Goal: Task Accomplishment & Management: Manage account settings

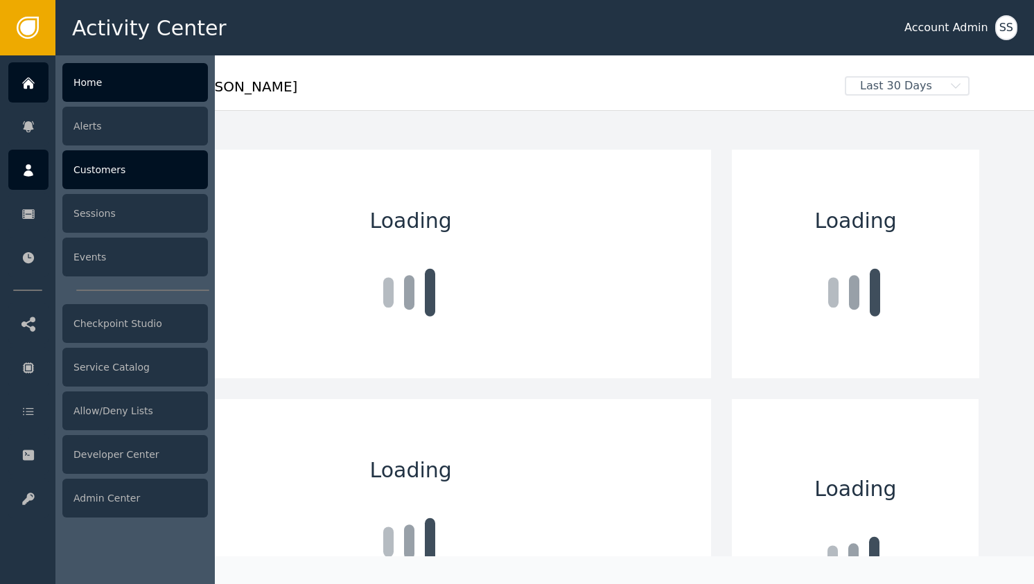
click at [48, 175] on div at bounding box center [28, 170] width 40 height 40
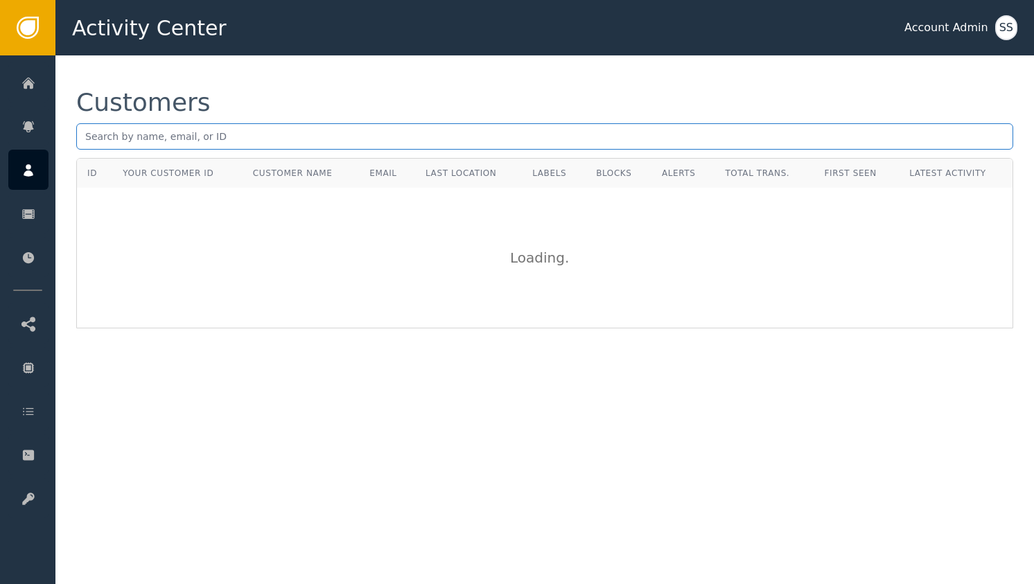
click at [209, 139] on input "text" at bounding box center [544, 136] width 937 height 26
paste input "[EMAIL_ADDRESS]"
type input "[EMAIL_ADDRESS]"
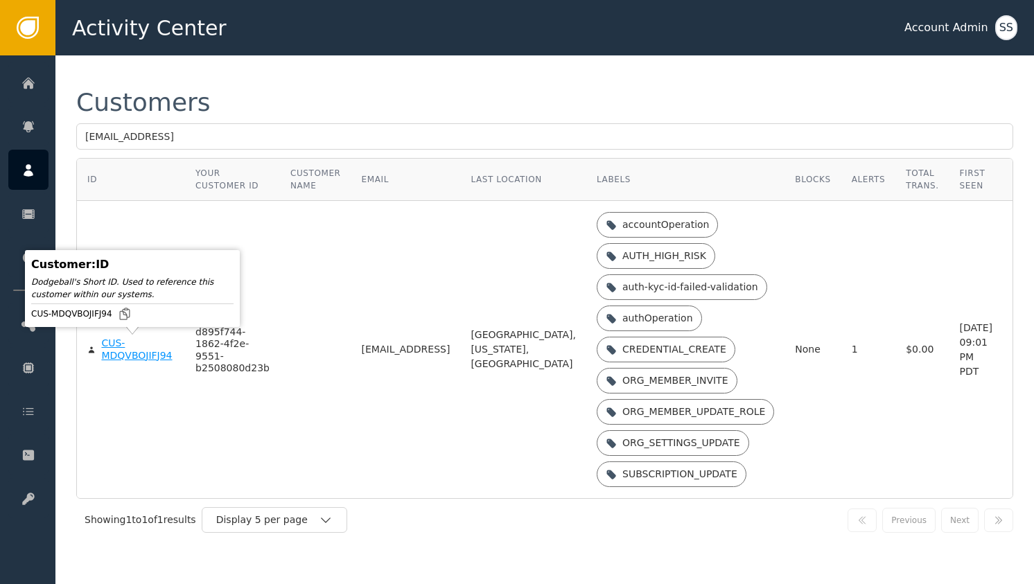
click at [114, 354] on div "CUS-MDQVBOJIFJ94" at bounding box center [137, 350] width 73 height 24
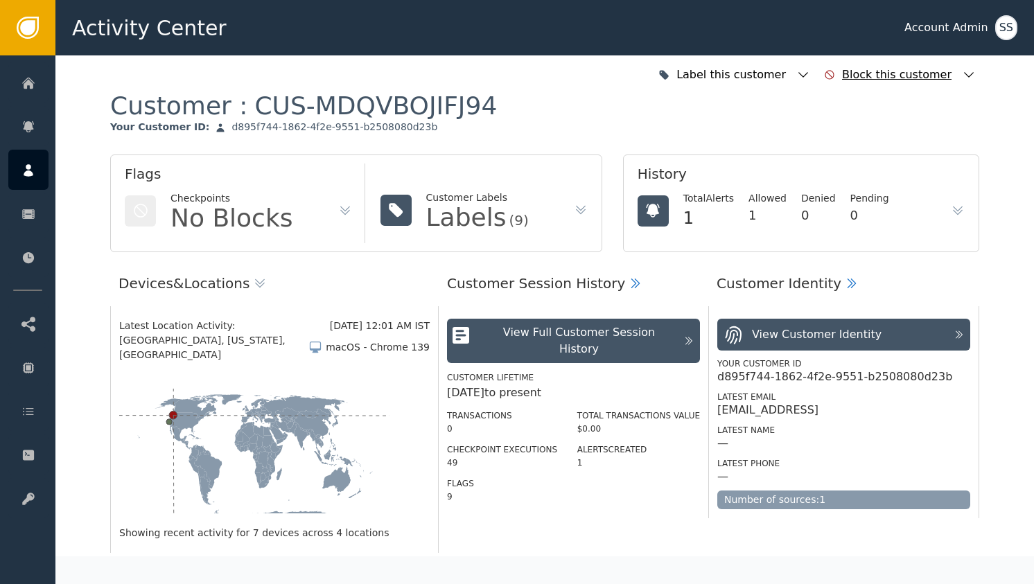
click at [962, 67] on div "Block this customer" at bounding box center [900, 75] width 159 height 31
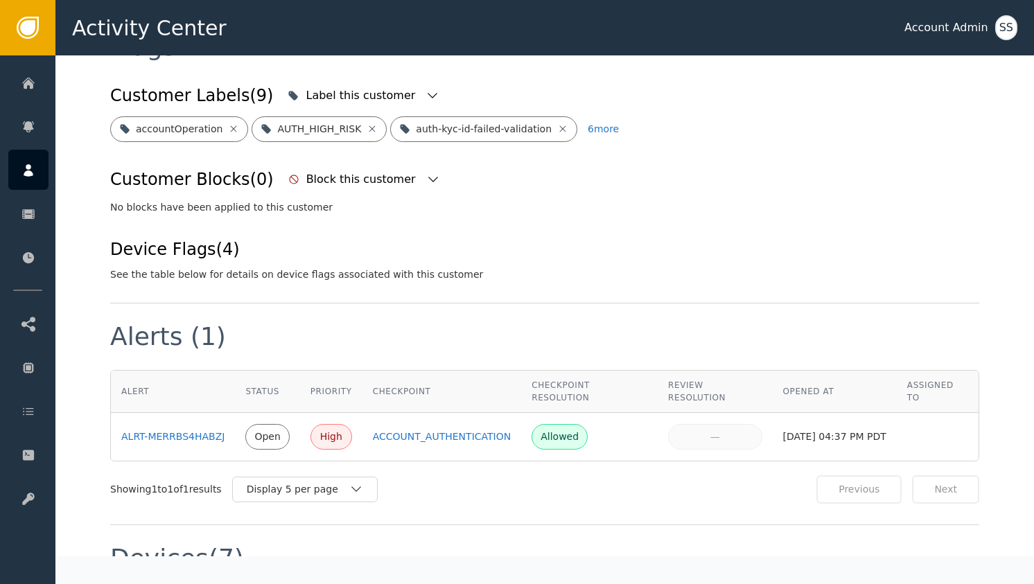
scroll to position [584, 0]
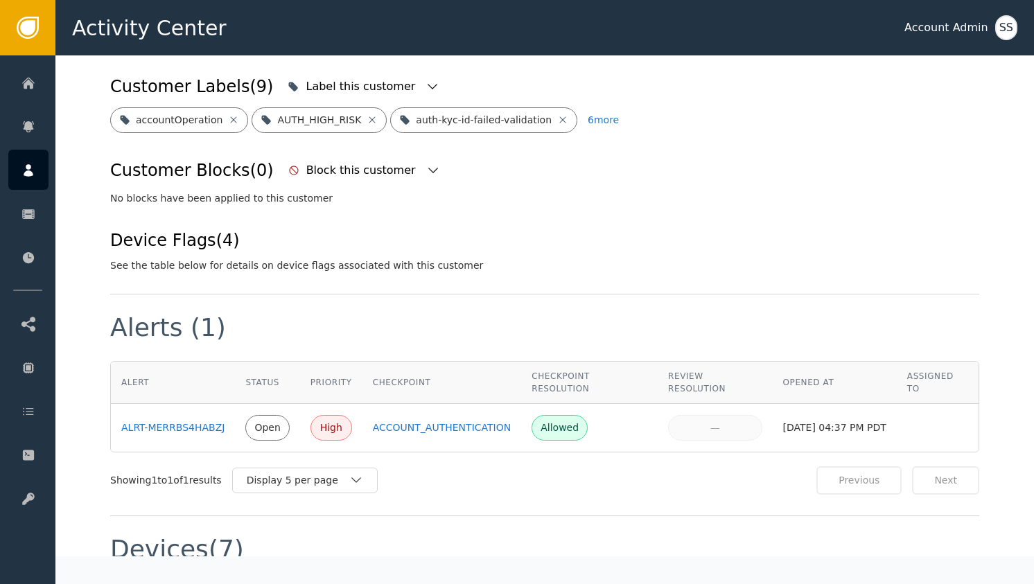
click at [623, 315] on div "Alerts (1)" at bounding box center [544, 338] width 869 height 46
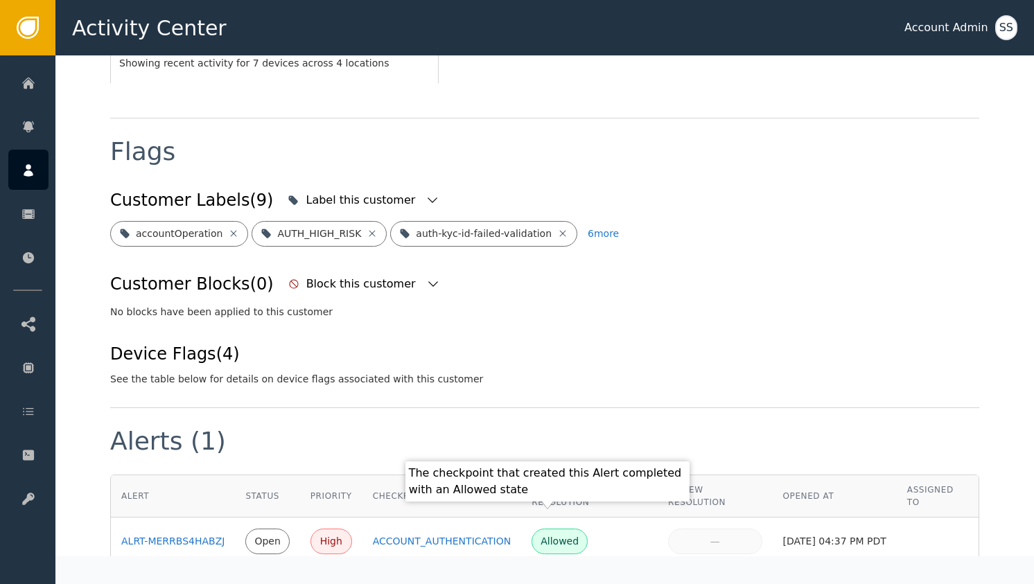
scroll to position [469, 0]
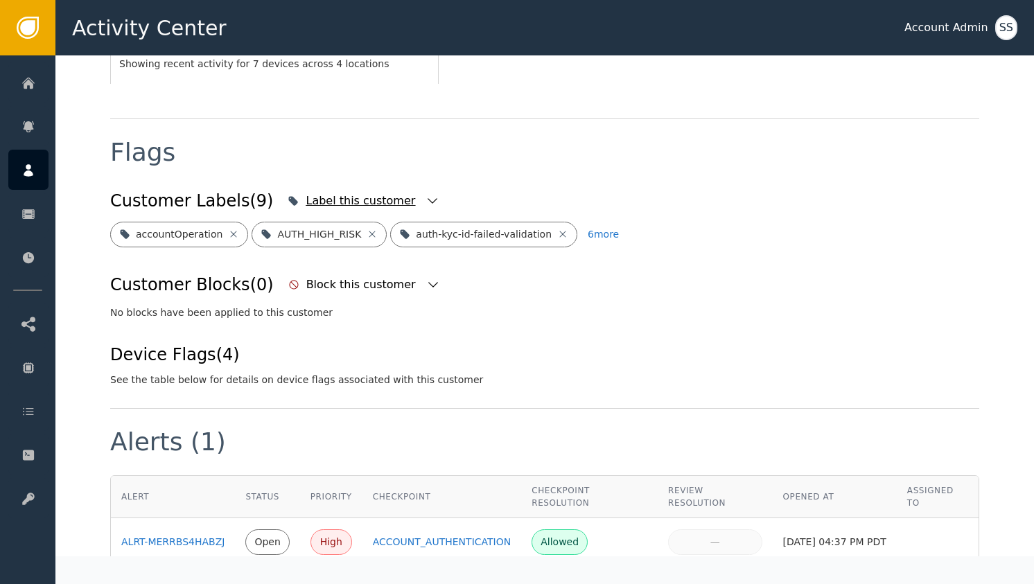
click at [426, 194] on icon "button" at bounding box center [433, 201] width 14 height 14
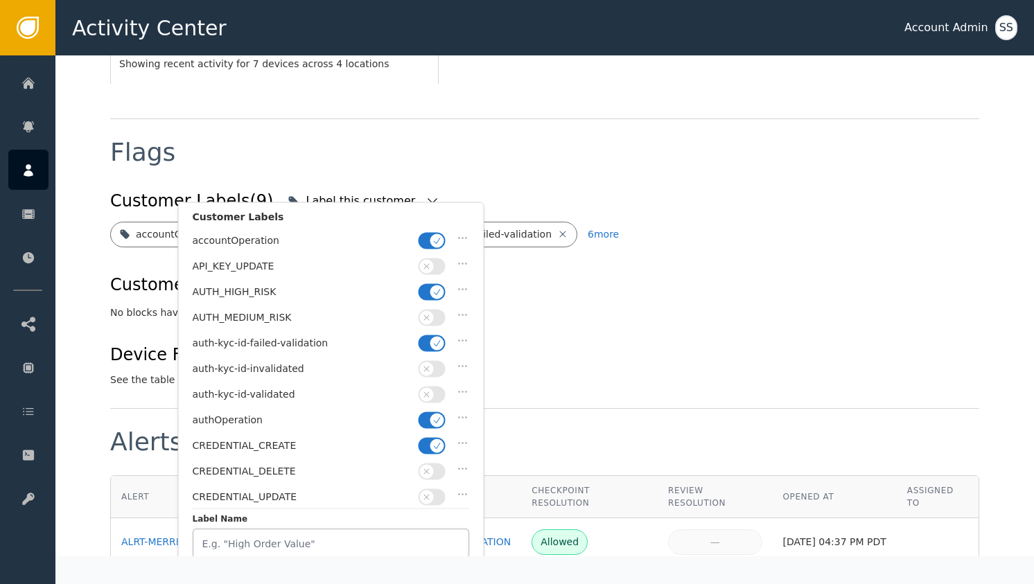
click at [435, 287] on icon "button" at bounding box center [438, 292] width 10 height 10
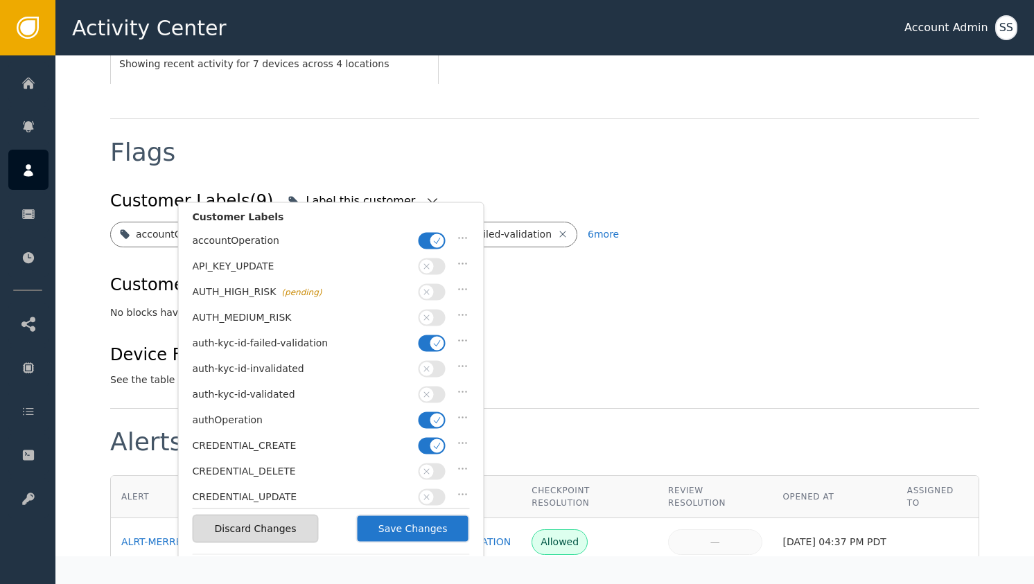
click at [442, 340] on icon "button" at bounding box center [438, 343] width 10 height 10
click at [427, 392] on icon "button" at bounding box center [427, 395] width 6 height 6
click at [433, 417] on icon "button" at bounding box center [438, 420] width 10 height 10
click at [445, 528] on button "Save Changes" at bounding box center [413, 529] width 114 height 28
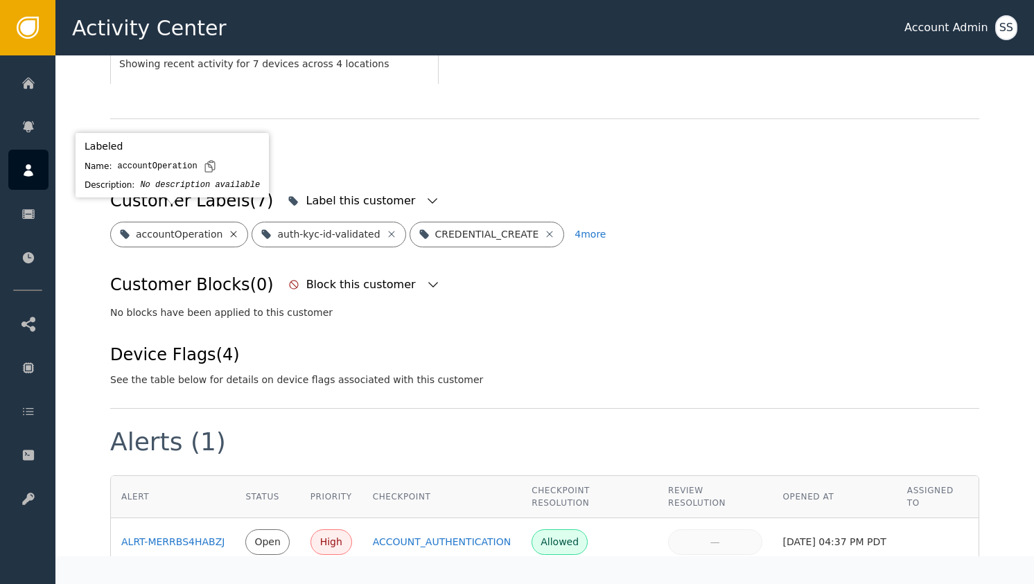
click at [228, 229] on icon at bounding box center [233, 234] width 11 height 11
